Goal: Entertainment & Leisure: Browse casually

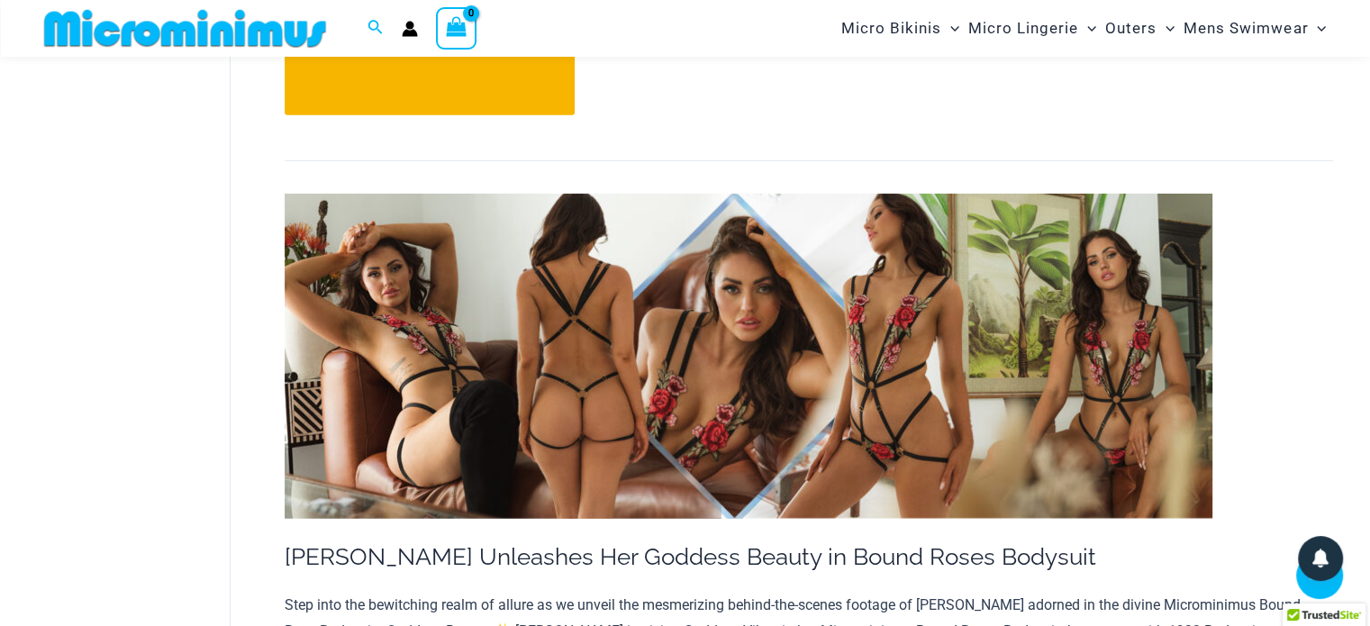
scroll to position [12322, 0]
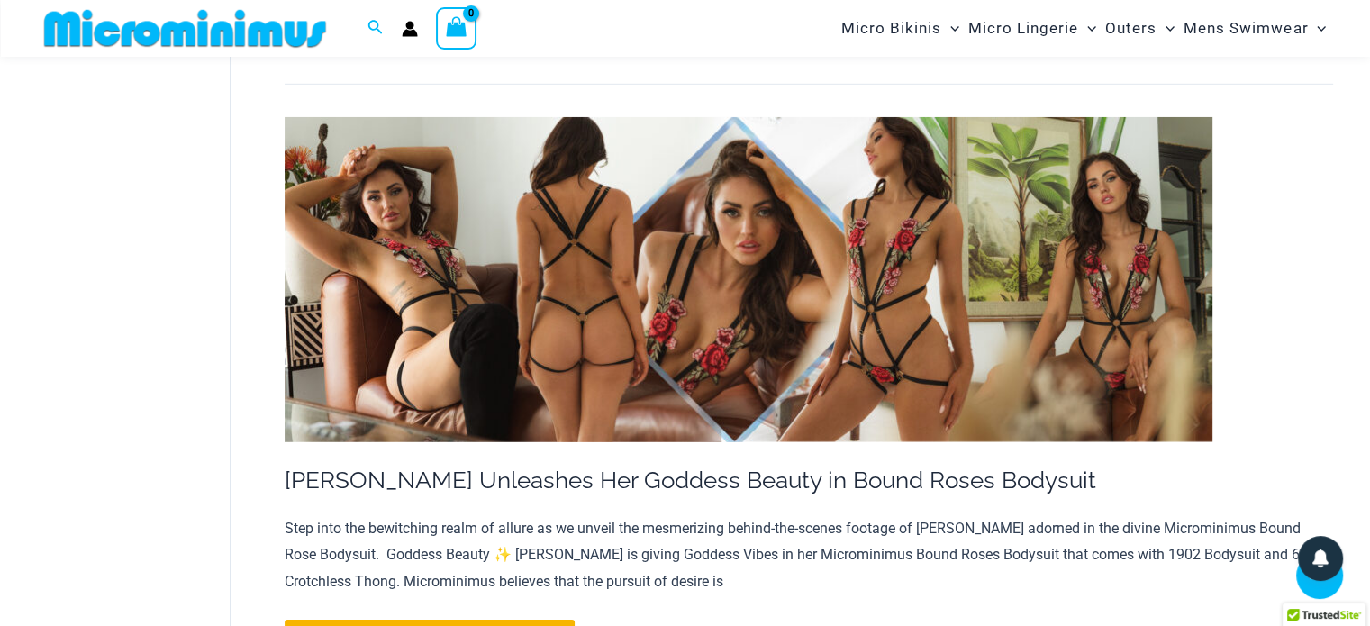
click at [927, 288] on img at bounding box center [749, 279] width 928 height 325
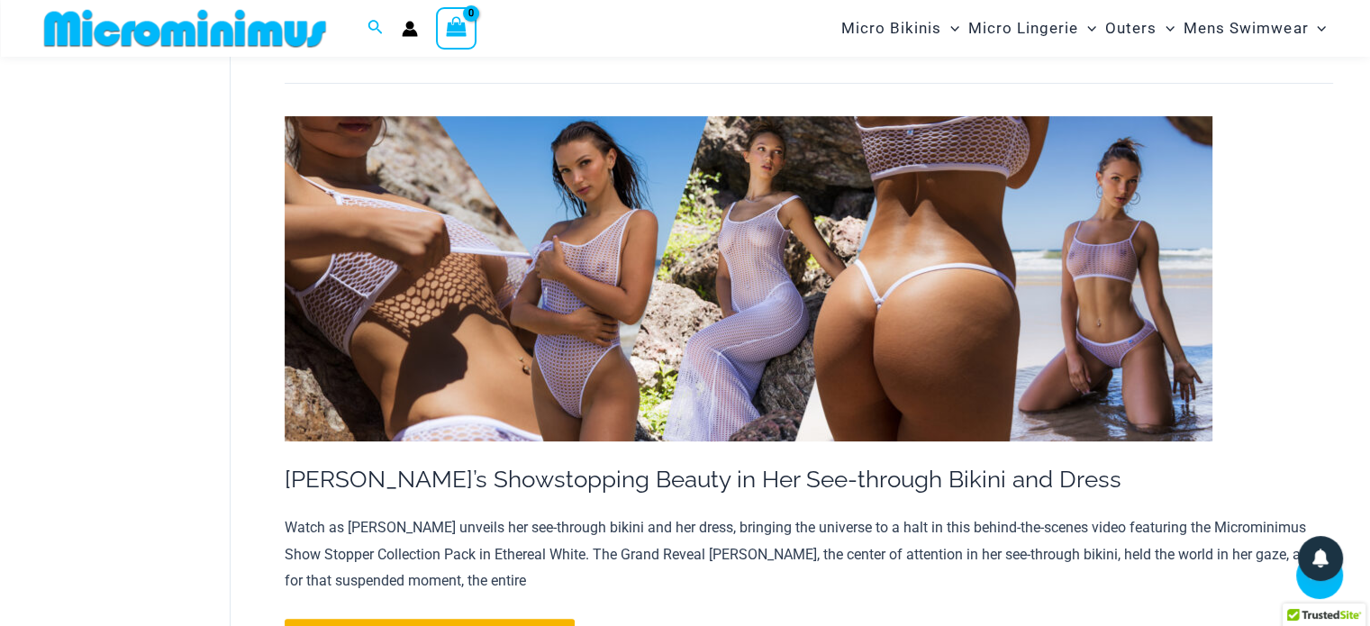
scroll to position [7432, 0]
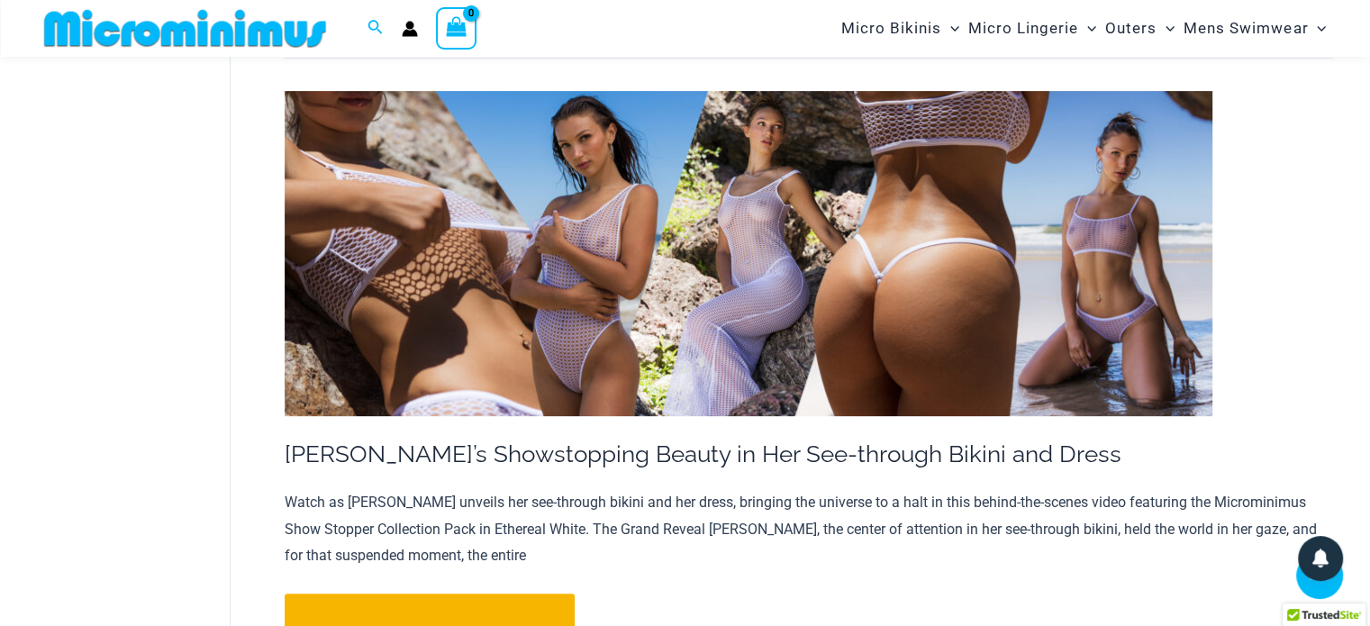
click at [654, 304] on img at bounding box center [749, 253] width 928 height 325
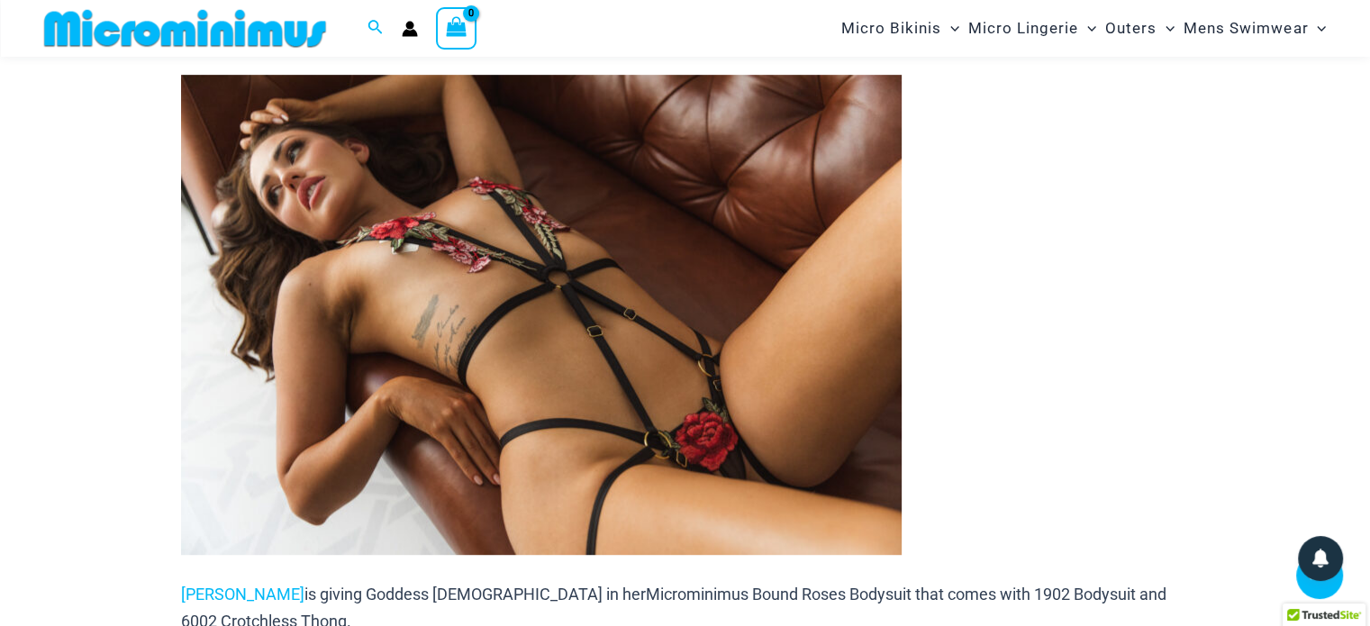
scroll to position [820, 0]
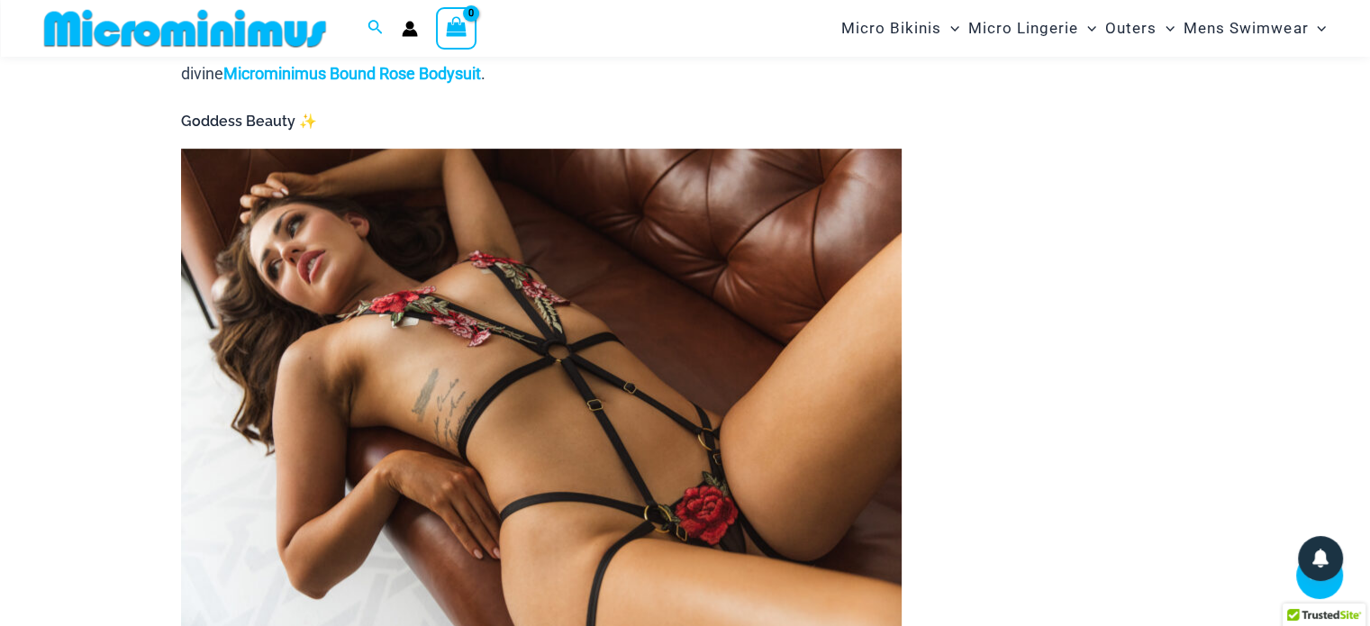
click at [539, 361] on img at bounding box center [541, 389] width 720 height 480
click at [1000, 318] on p at bounding box center [685, 389] width 1009 height 480
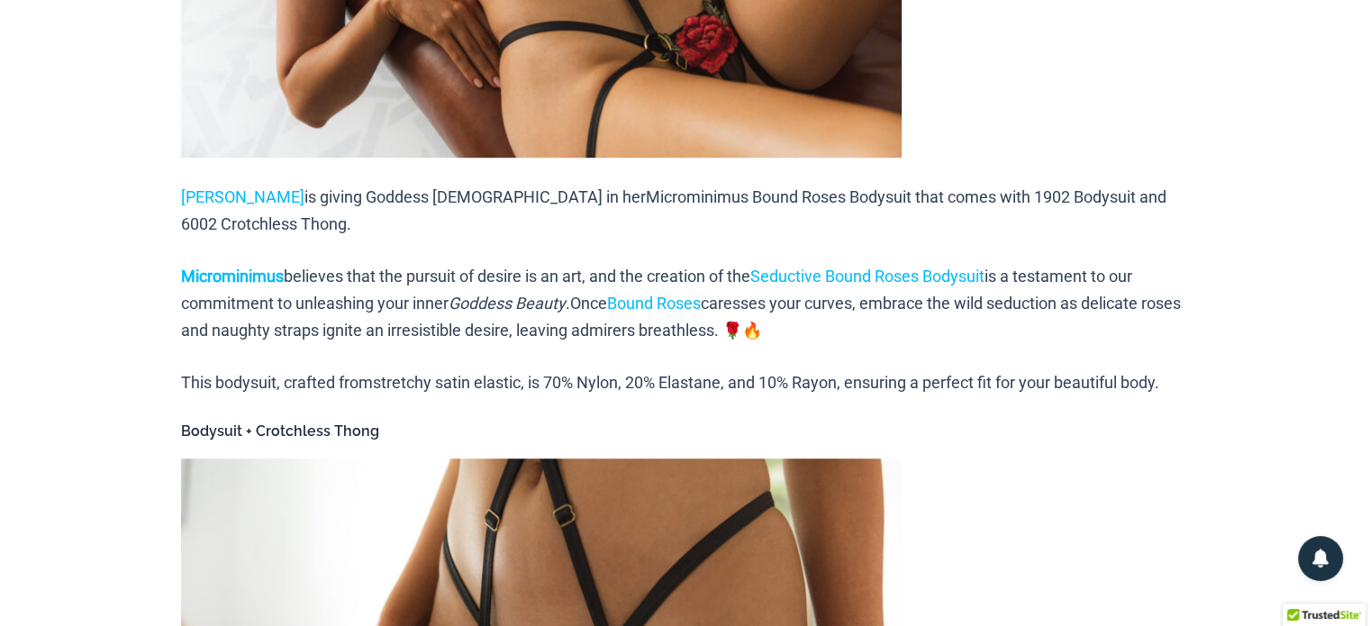
scroll to position [0, 0]
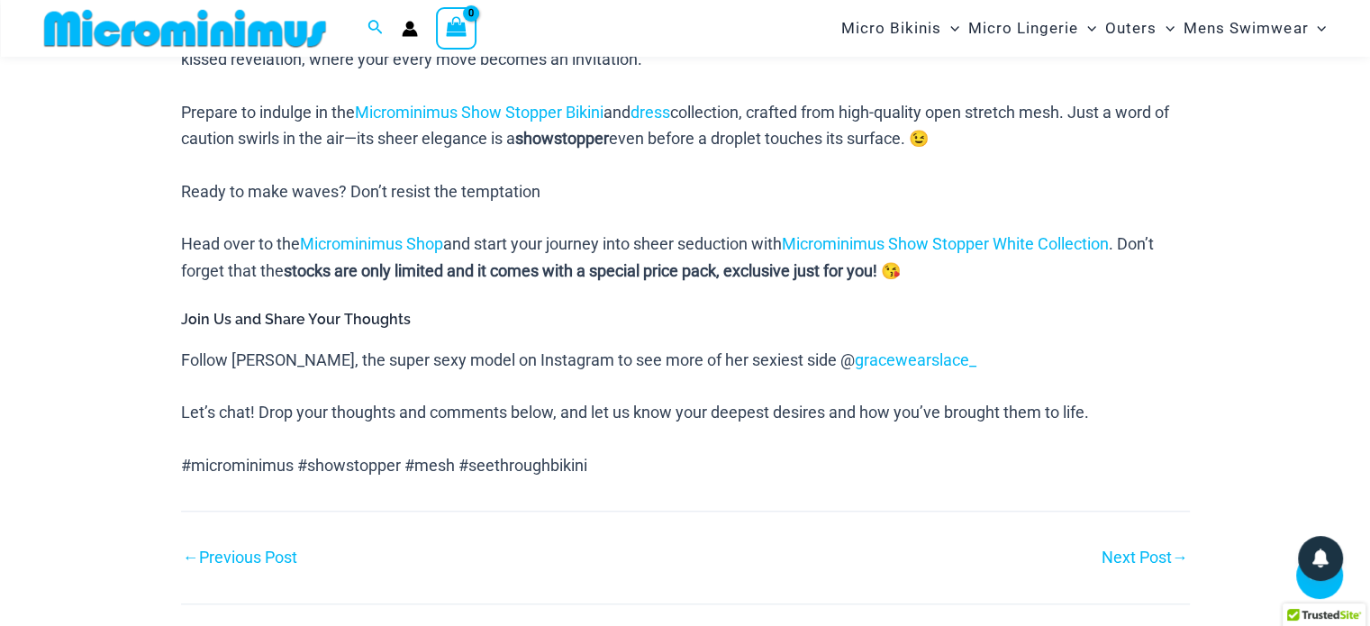
scroll to position [1468, 0]
